Goal: Information Seeking & Learning: Learn about a topic

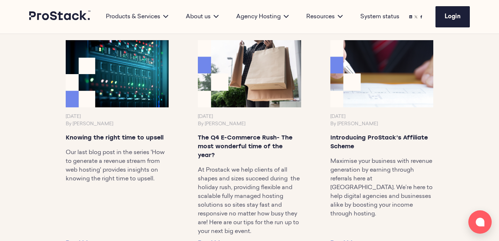
scroll to position [1024, 0]
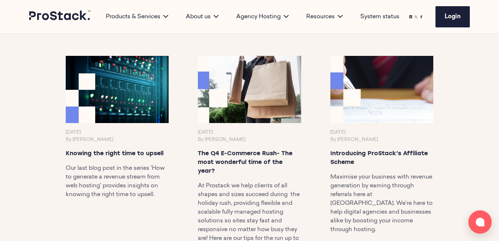
click at [258, 97] on img at bounding box center [249, 89] width 108 height 70
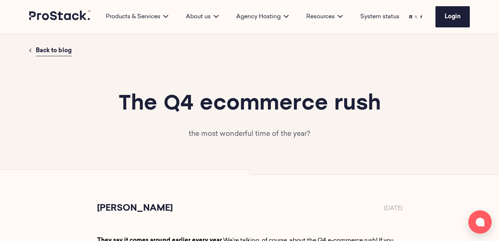
click at [253, 79] on div "The Q4 ecommerce rush the most wonderful time of the year?" at bounding box center [249, 115] width 499 height 118
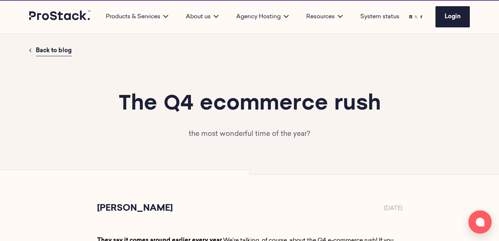
scroll to position [1024, 0]
